Goal: Task Accomplishment & Management: Manage account settings

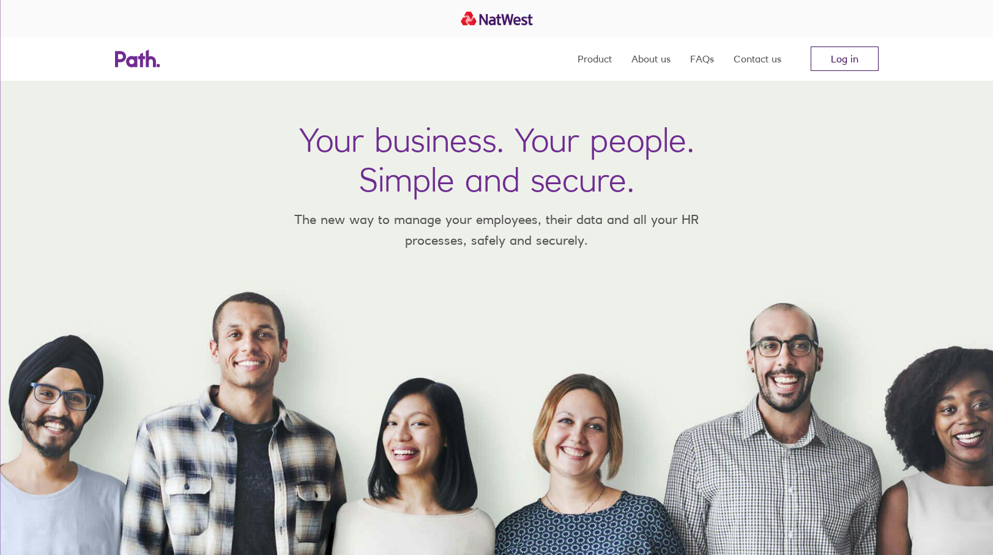
click at [857, 49] on link "Log in" at bounding box center [845, 59] width 68 height 24
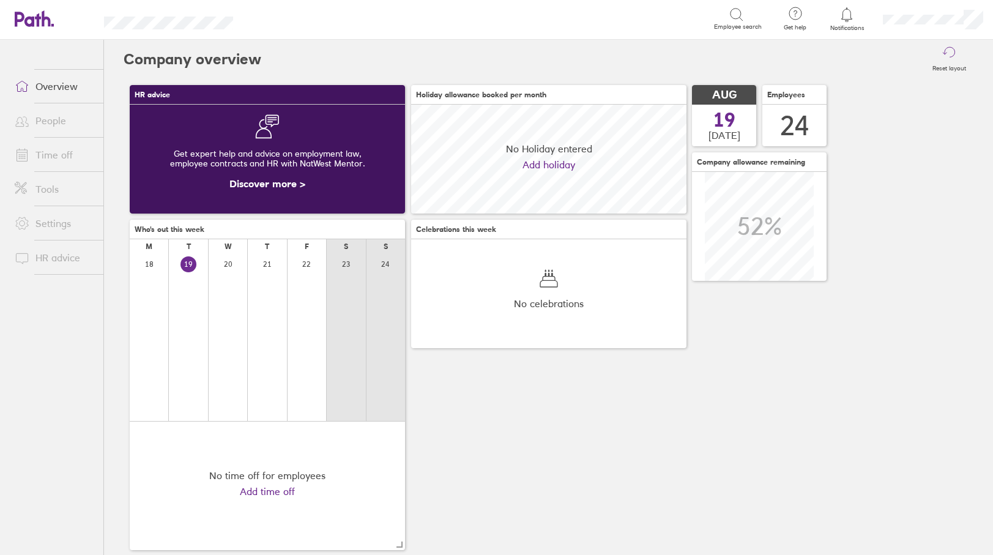
scroll to position [109, 275]
click at [63, 152] on link "Time off" at bounding box center [54, 155] width 99 height 24
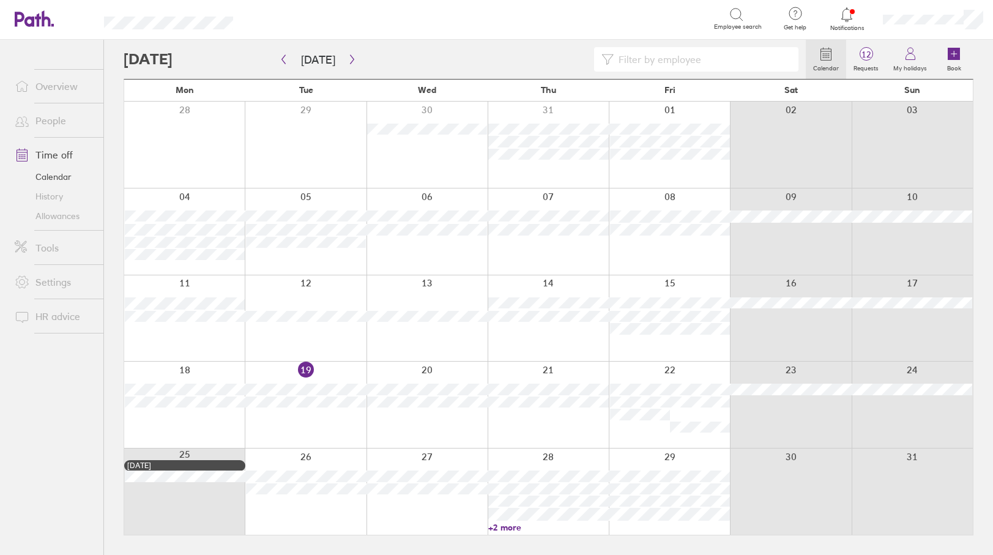
click at [845, 18] on icon at bounding box center [847, 14] width 15 height 15
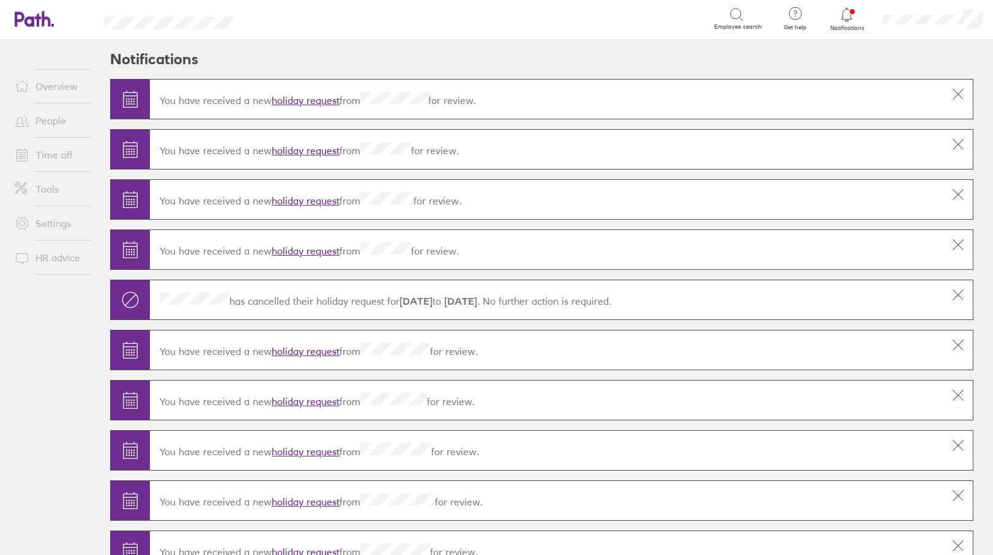
click at [36, 24] on icon at bounding box center [34, 18] width 39 height 17
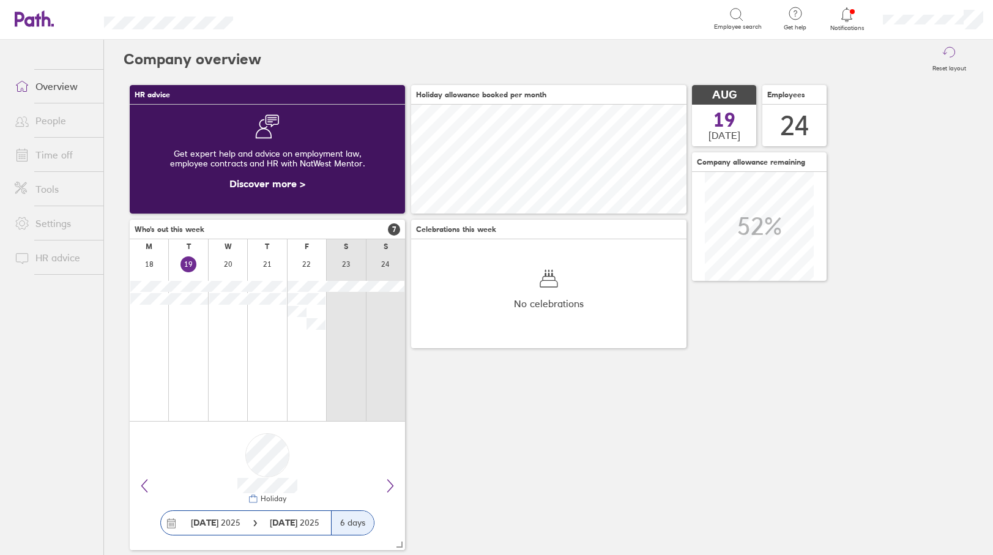
click at [36, 24] on icon at bounding box center [34, 18] width 39 height 17
